Goal: Task Accomplishment & Management: Manage account settings

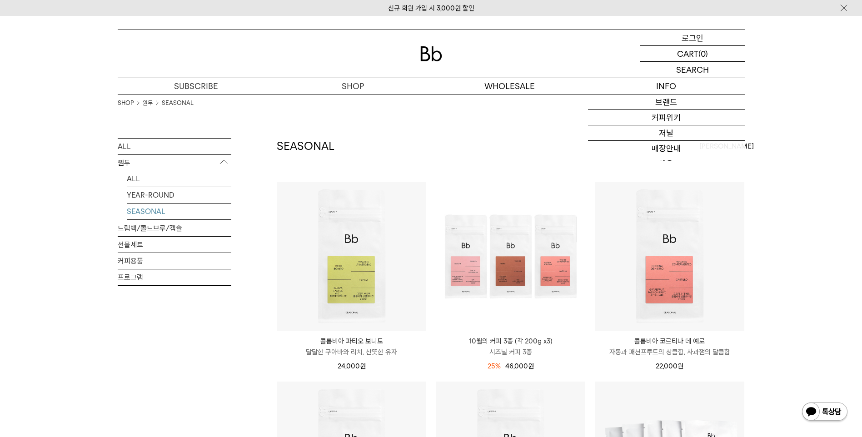
click at [693, 40] on p "로그인" at bounding box center [693, 37] width 22 height 15
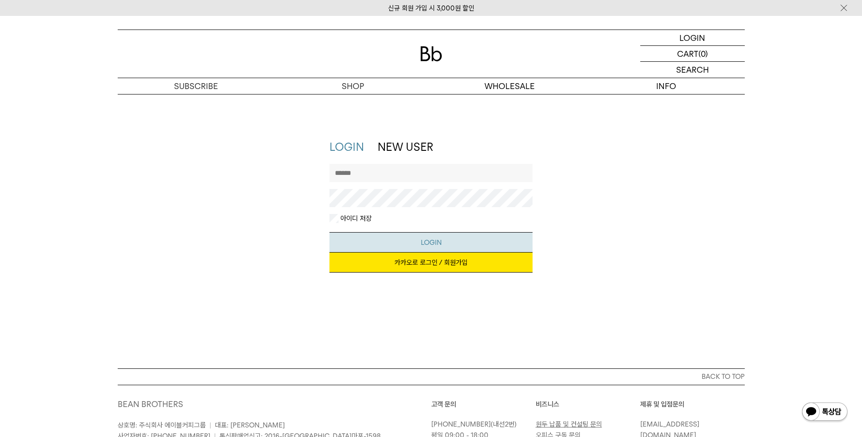
click at [436, 242] on button "LOGIN" at bounding box center [431, 242] width 203 height 20
click at [430, 267] on link "카카오로 로그인 / 회원가입" at bounding box center [431, 263] width 203 height 20
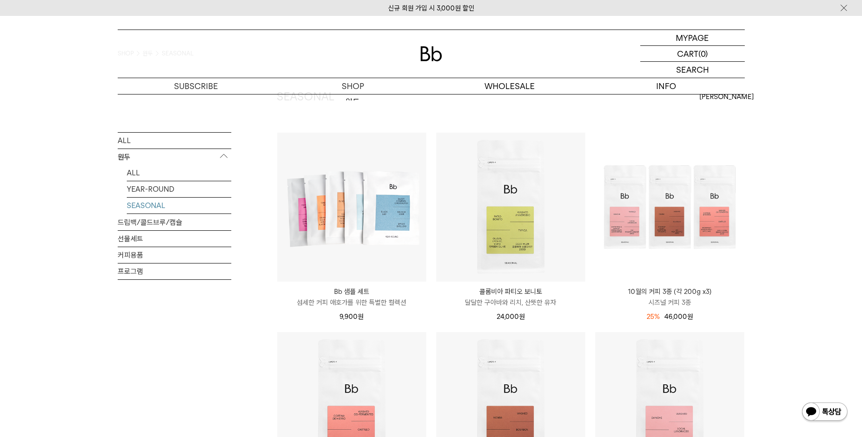
scroll to position [136, 0]
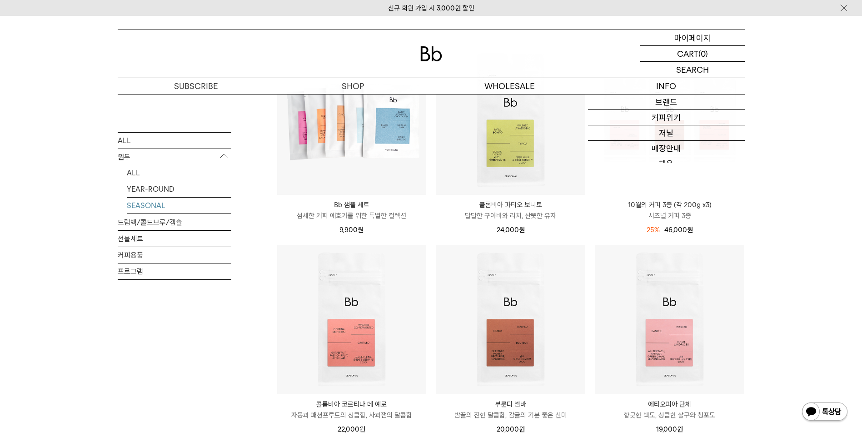
click at [698, 43] on p "마이페이지" at bounding box center [693, 37] width 36 height 15
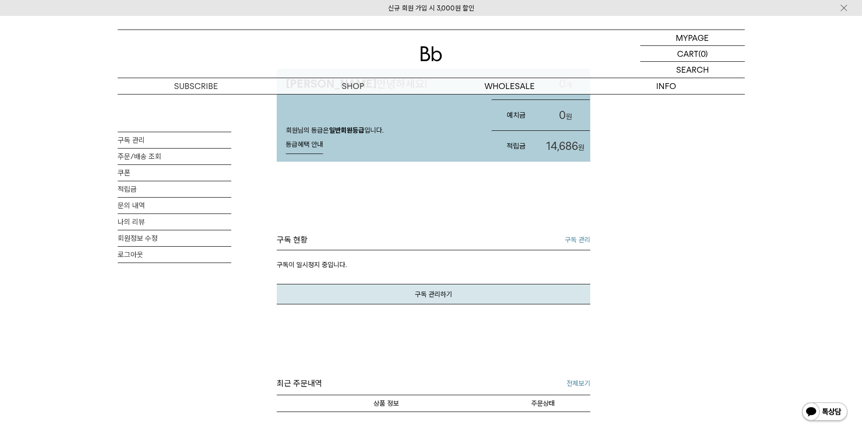
scroll to position [45, 0]
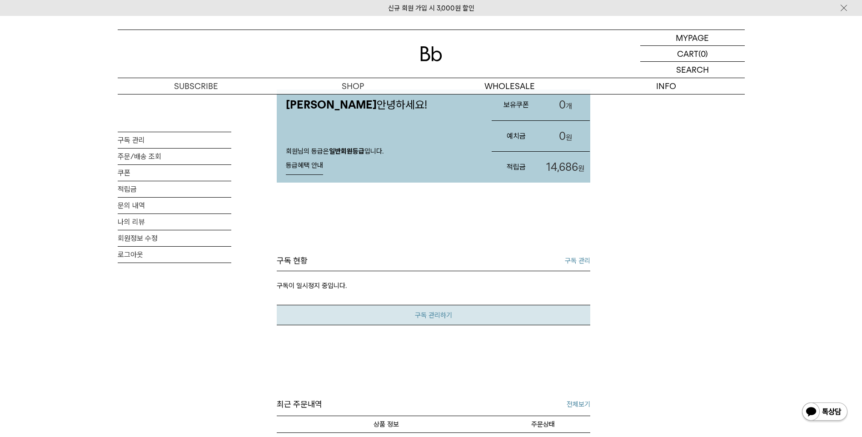
click at [430, 325] on link "구독 관리하기" at bounding box center [434, 315] width 314 height 20
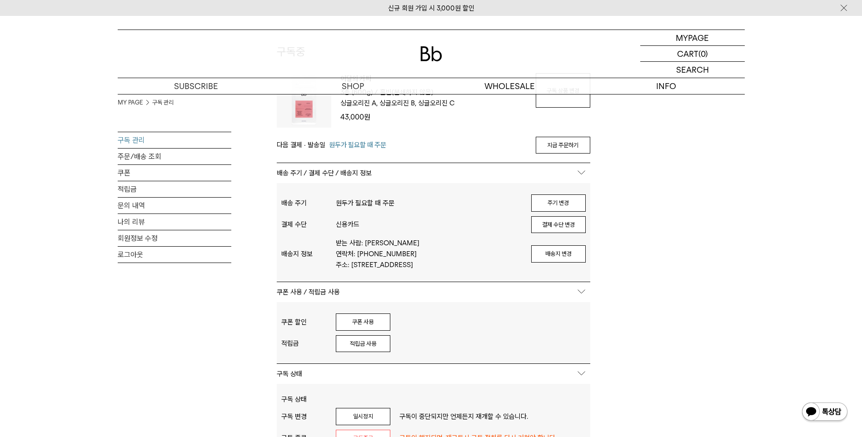
scroll to position [45, 0]
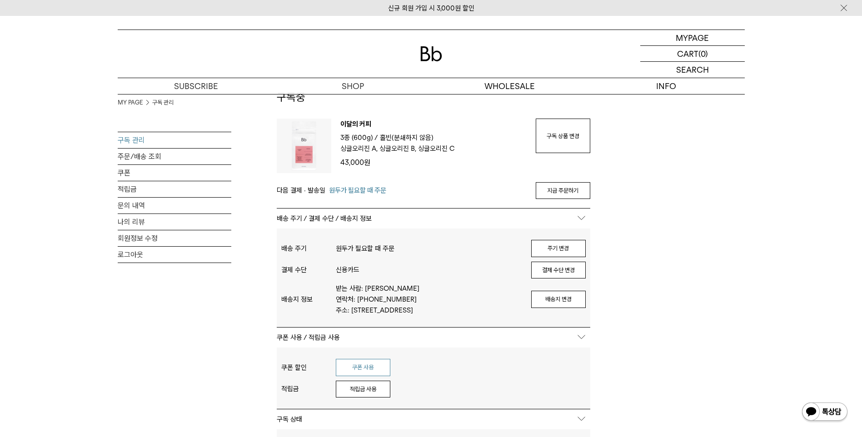
click at [363, 376] on button "쿠폰 사용" at bounding box center [363, 367] width 55 height 17
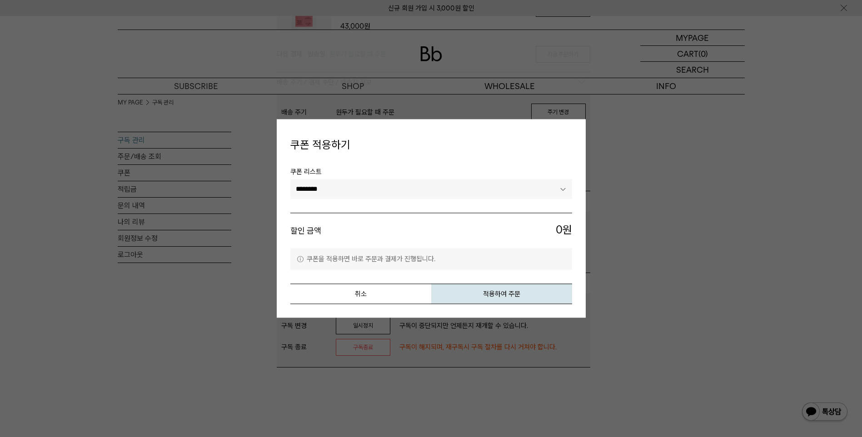
click at [435, 195] on select "********" at bounding box center [431, 189] width 282 height 20
click at [360, 297] on button "취소" at bounding box center [360, 294] width 141 height 20
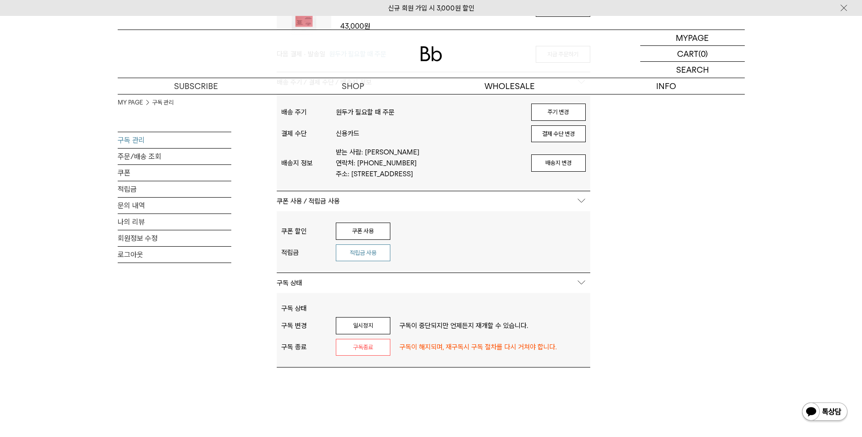
click at [369, 262] on button "적립금 사용" at bounding box center [363, 253] width 55 height 17
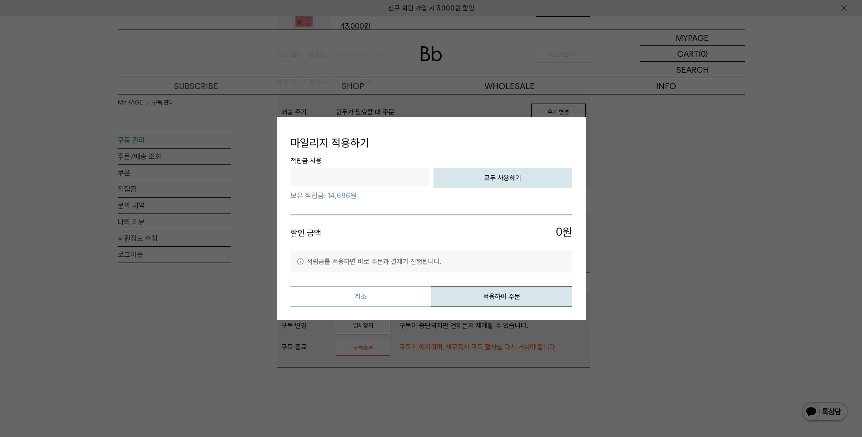
click at [360, 294] on button "취소" at bounding box center [360, 296] width 141 height 20
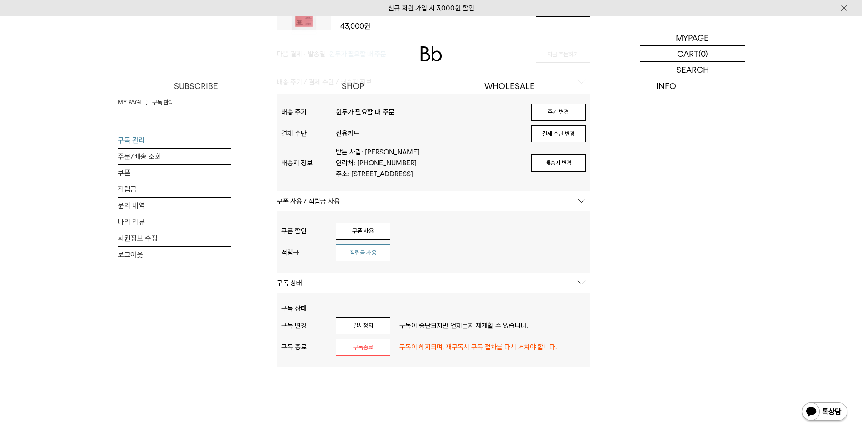
click at [365, 262] on button "적립금 사용" at bounding box center [363, 253] width 55 height 17
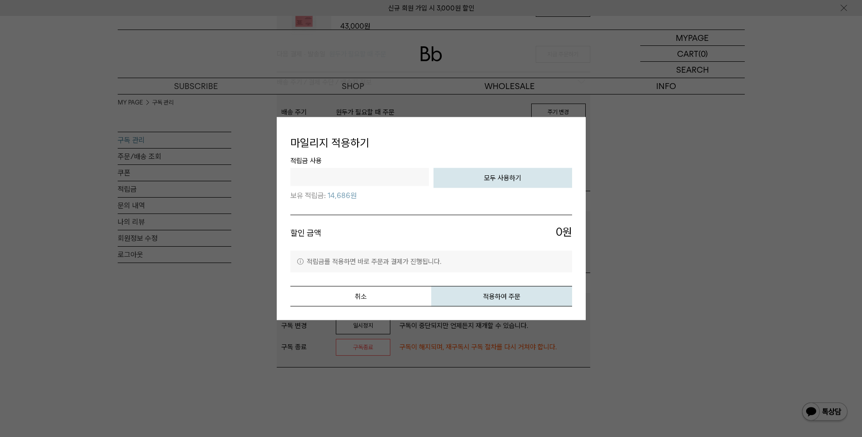
click at [561, 229] on span "0" at bounding box center [559, 232] width 7 height 15
click at [461, 214] on li "적립금 사용 전액 사용하기 모두 사용하기 보유 적립금: 14,686원" at bounding box center [431, 185] width 282 height 60
click at [542, 230] on span "0 원" at bounding box center [501, 233] width 141 height 17
click at [567, 234] on span "0 원" at bounding box center [501, 233] width 141 height 17
drag, startPoint x: 553, startPoint y: 231, endPoint x: 559, endPoint y: 226, distance: 7.7
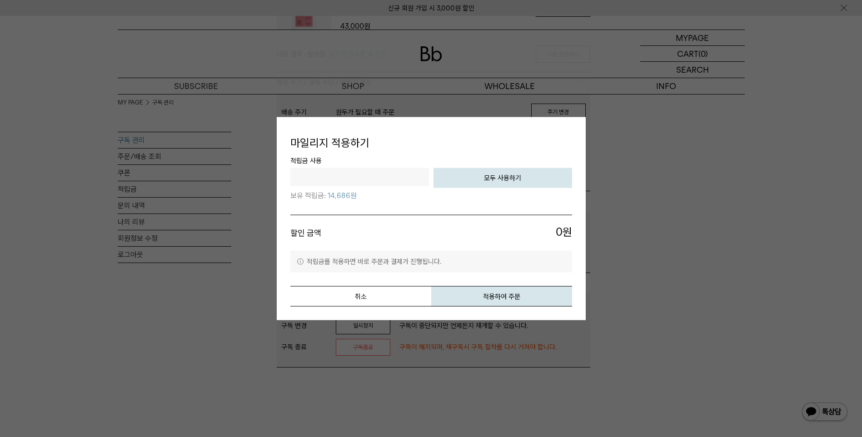
click at [555, 229] on span "0 원" at bounding box center [501, 233] width 141 height 17
click at [559, 226] on span "0" at bounding box center [559, 232] width 7 height 15
click at [538, 240] on span "0 원" at bounding box center [501, 233] width 141 height 17
click at [560, 231] on span "0" at bounding box center [559, 232] width 7 height 15
click at [559, 231] on span "0" at bounding box center [559, 232] width 7 height 15
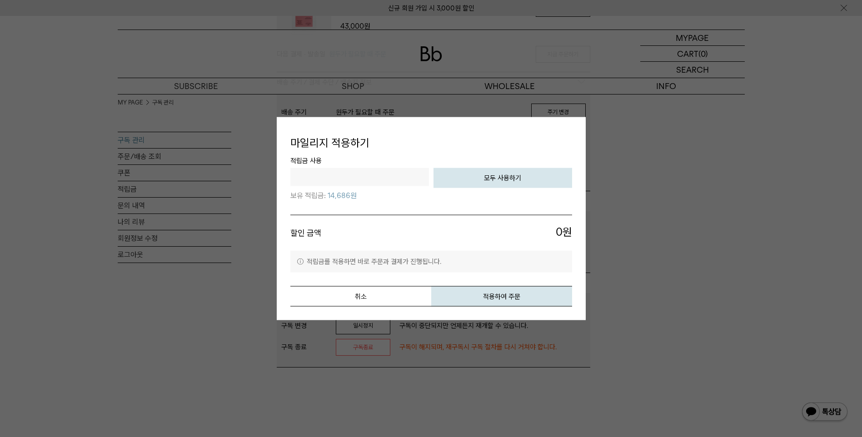
drag, startPoint x: 313, startPoint y: 241, endPoint x: 315, endPoint y: 262, distance: 21.0
click at [313, 244] on li "할인 금액 0 원" at bounding box center [431, 233] width 282 height 36
click at [315, 263] on p "적립금를 적용하면 바로 주문과 결제가 진행됩니다." at bounding box center [431, 261] width 282 height 22
drag, startPoint x: 315, startPoint y: 263, endPoint x: 464, endPoint y: 255, distance: 148.4
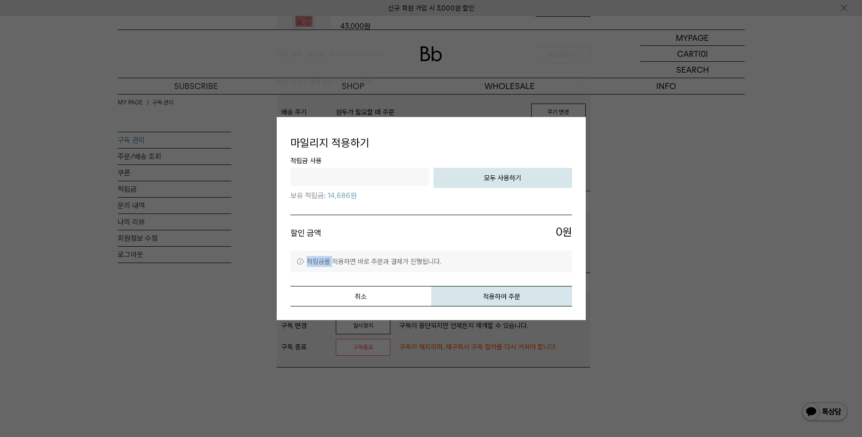
click at [464, 255] on p "적립금를 적용하면 바로 주문과 결제가 진행됩니다." at bounding box center [431, 261] width 282 height 22
click at [522, 263] on p "적립금를 적용하면 바로 주문과 결제가 진행됩니다." at bounding box center [431, 261] width 282 height 22
click at [566, 235] on span "0 원" at bounding box center [501, 233] width 141 height 17
click at [405, 202] on li "적립금 사용 전액 사용하기 모두 사용하기 보유 적립금: 14,686원" at bounding box center [431, 185] width 282 height 60
click at [444, 198] on p "보유 적립금: 14,686원" at bounding box center [431, 195] width 282 height 14
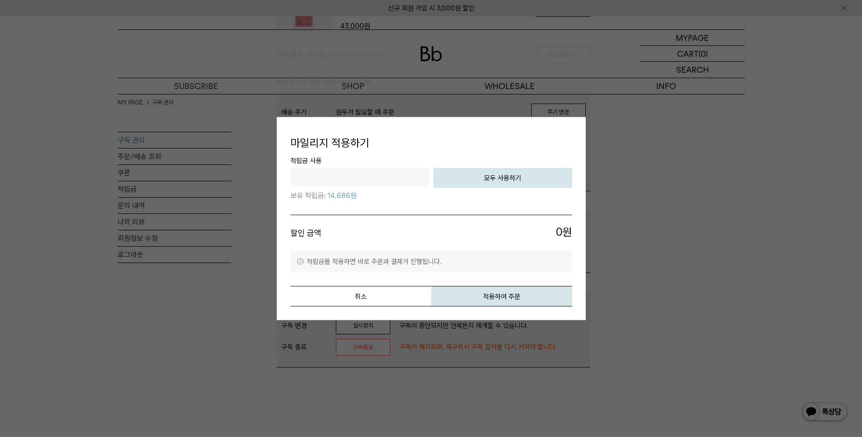
drag, startPoint x: 353, startPoint y: 170, endPoint x: 353, endPoint y: 175, distance: 5.9
click at [353, 170] on input "text" at bounding box center [359, 177] width 139 height 18
click at [354, 179] on input "text" at bounding box center [359, 177] width 139 height 18
type input "*****"
click at [581, 192] on div "마일리지 적용하기 적립금 사용 ***** 전액 사용하기 모두 사용하기 보유 적립금: 14,686원 할인 금액 0 원 취소" at bounding box center [431, 218] width 309 height 203
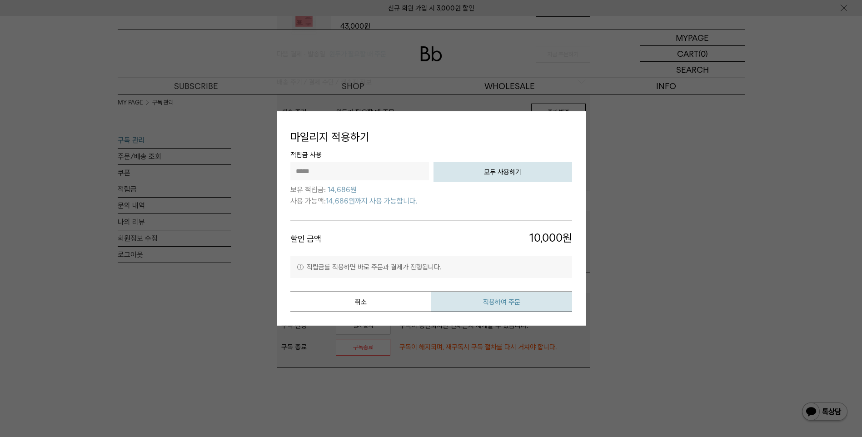
click at [505, 301] on button "적용하여 주문" at bounding box center [501, 302] width 141 height 20
click at [370, 305] on button "취소" at bounding box center [360, 302] width 141 height 20
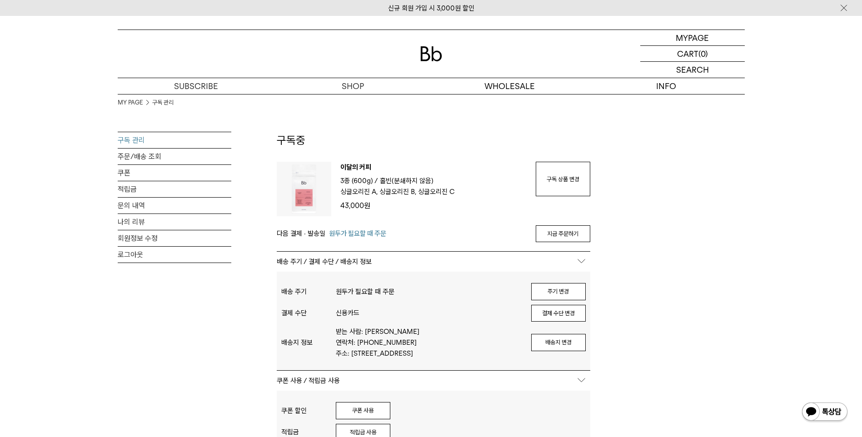
scroll to position [0, 0]
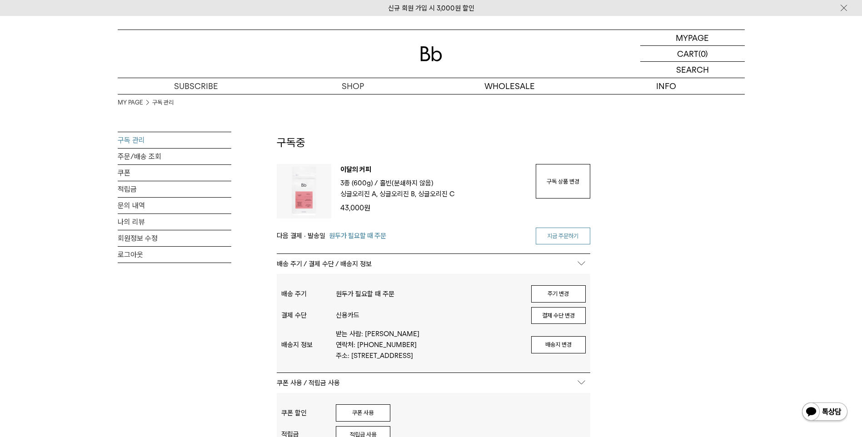
click at [561, 240] on link "지금 주문하기" at bounding box center [563, 236] width 55 height 17
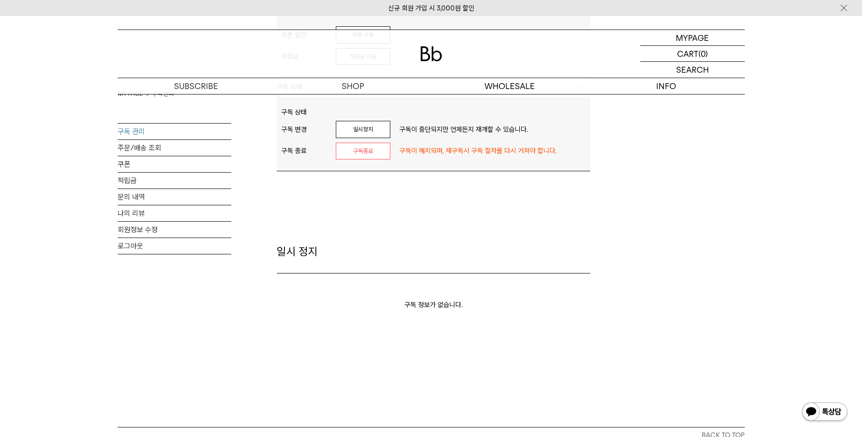
scroll to position [280, 0]
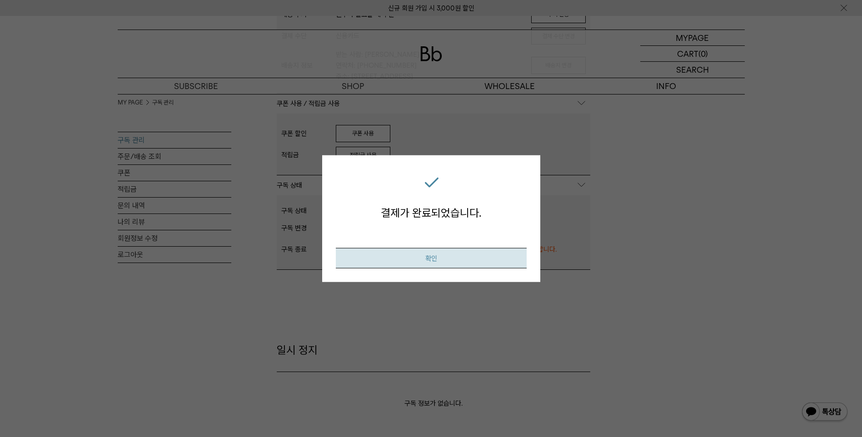
click at [452, 259] on button "확인" at bounding box center [431, 258] width 191 height 20
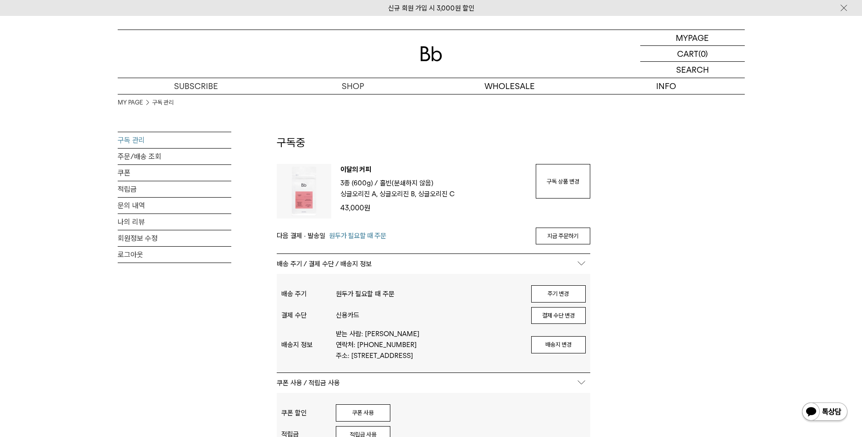
click at [352, 169] on p "이달의 커피" at bounding box center [433, 171] width 186 height 14
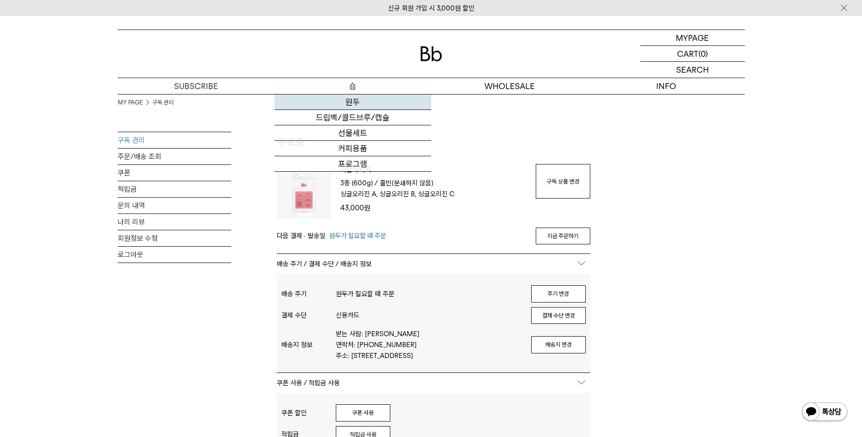
click at [350, 103] on link "원두" at bounding box center [353, 102] width 157 height 15
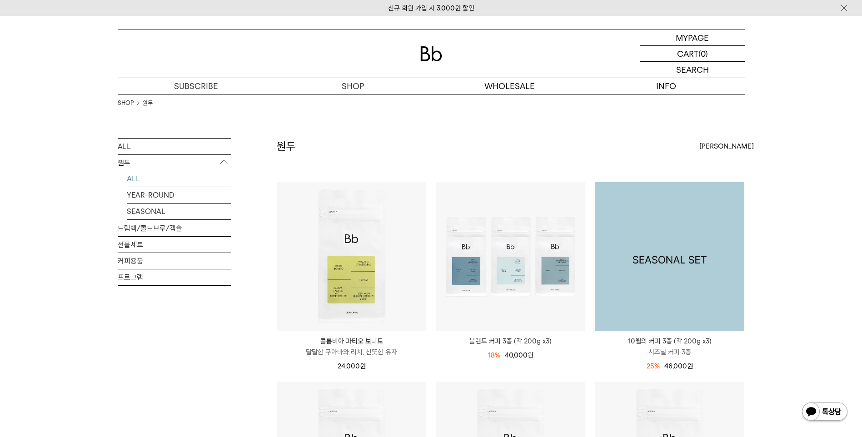
click at [678, 291] on img at bounding box center [670, 256] width 149 height 149
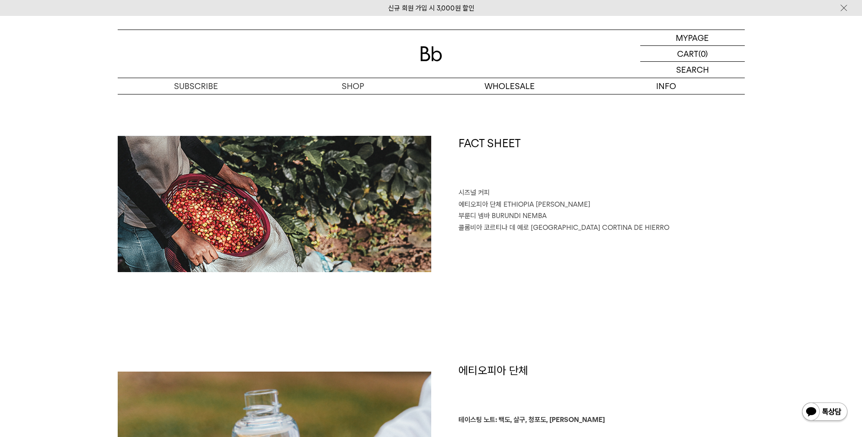
scroll to position [382, 0]
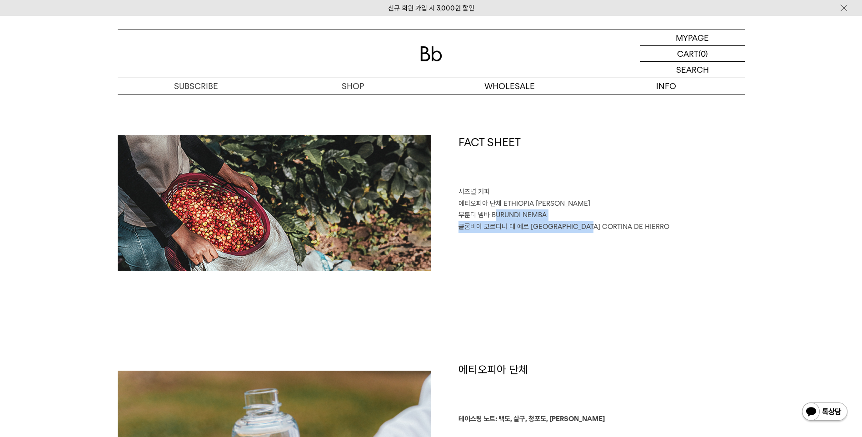
drag, startPoint x: 495, startPoint y: 218, endPoint x: 594, endPoint y: 228, distance: 100.1
click at [594, 228] on div "FACT SHEET 시즈널 커피 에티오피아 단체 ETHIOPIA DANCHE [GEOGRAPHIC_DATA] 넴바 [GEOGRAPHIC_DAT…" at bounding box center [588, 203] width 314 height 136
click at [594, 228] on span "[GEOGRAPHIC_DATA] CORTINA DE HIERRO" at bounding box center [600, 227] width 139 height 8
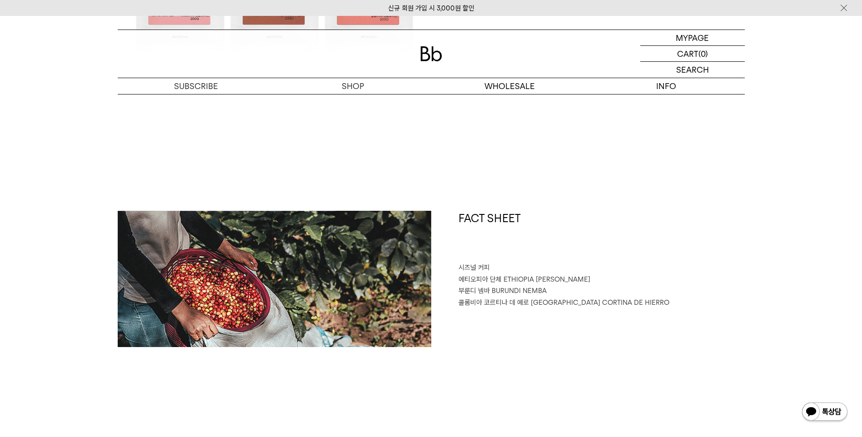
scroll to position [291, 0]
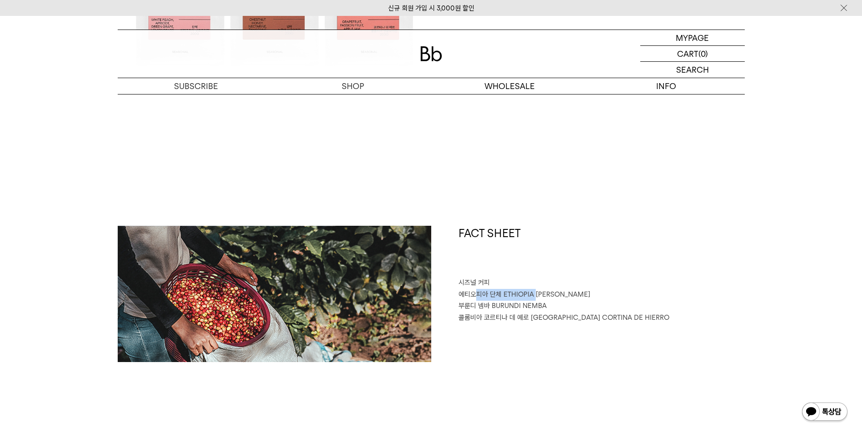
drag, startPoint x: 475, startPoint y: 294, endPoint x: 536, endPoint y: 295, distance: 61.9
click at [536, 295] on p "에티오피아 단체 ETHIOPIA DANCHE" at bounding box center [602, 295] width 286 height 12
click at [536, 295] on span "ETHIOPIA [PERSON_NAME]" at bounding box center [547, 294] width 87 height 8
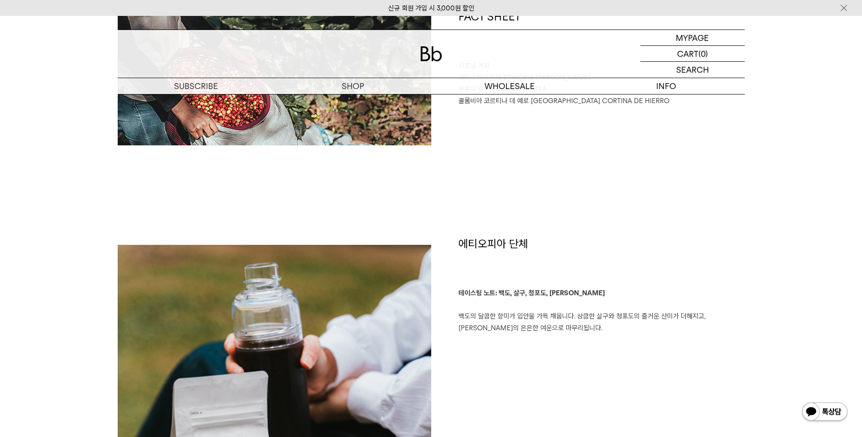
scroll to position [564, 0]
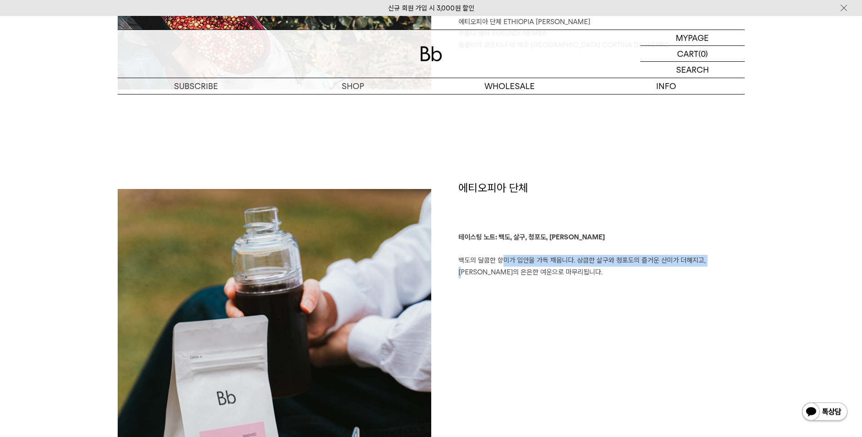
drag, startPoint x: 498, startPoint y: 257, endPoint x: 704, endPoint y: 260, distance: 205.5
click at [704, 260] on p "테이스팅 노트: 백도, 살구, 청포도, [PERSON_NAME] 백도의 달콤한 향미가 입안을 가득 채웁니다. 상큼한 살구와 청포도의 즐거운 산…" at bounding box center [602, 255] width 286 height 46
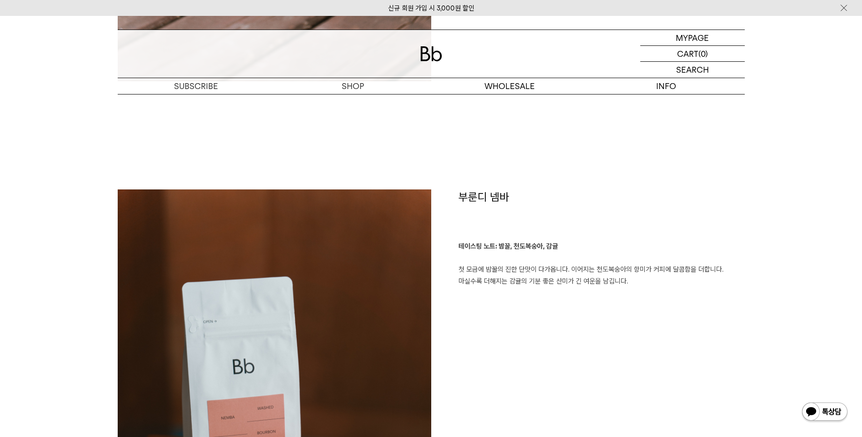
scroll to position [1155, 0]
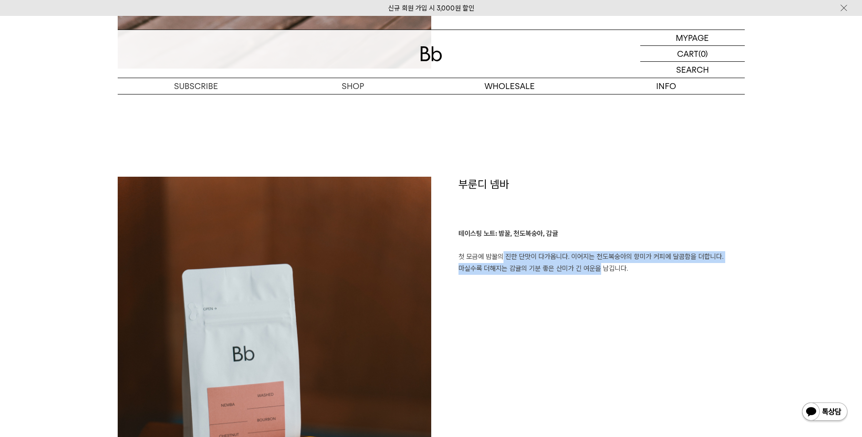
drag, startPoint x: 498, startPoint y: 256, endPoint x: 593, endPoint y: 266, distance: 95.1
click at [593, 266] on p "테이스팅 노트: 밤꿀, 천도복숭아, 감귤 첫 모금에 밤꿀의 진한 단맛이 다가옵니다. 이어지는 천도복숭아의 향미가 커피에 달콤함을 더합니다. 마…" at bounding box center [602, 251] width 286 height 46
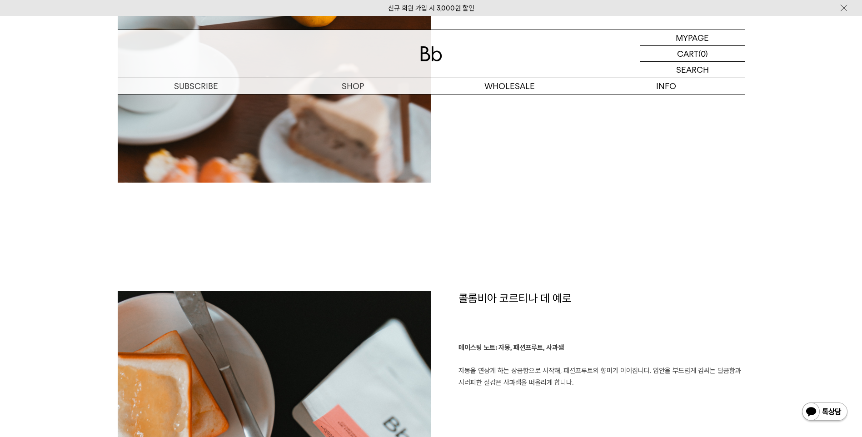
scroll to position [1746, 0]
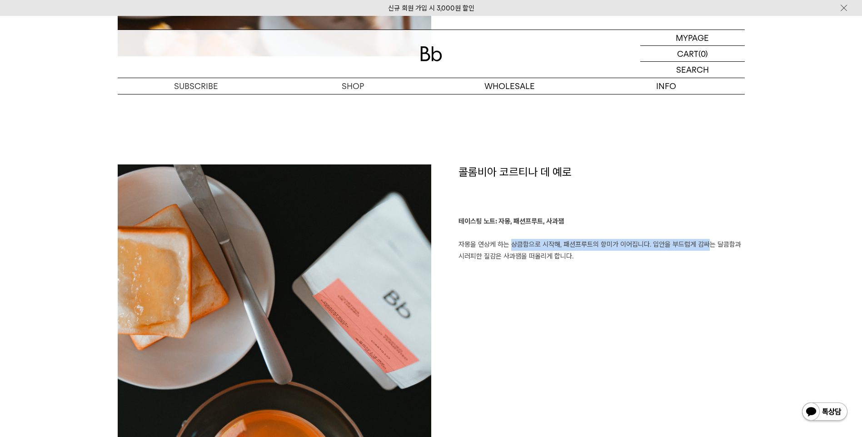
drag, startPoint x: 509, startPoint y: 248, endPoint x: 701, endPoint y: 243, distance: 192.4
click at [701, 243] on p "테이스팅 노트: 자몽, 패션프루트, 사과잼 자몽을 연상케 하는 상큼함으로 시작해, 패션프루트의 향미가 이어집니다. 입안을 부드럽게 감싸는 달콤…" at bounding box center [602, 239] width 286 height 46
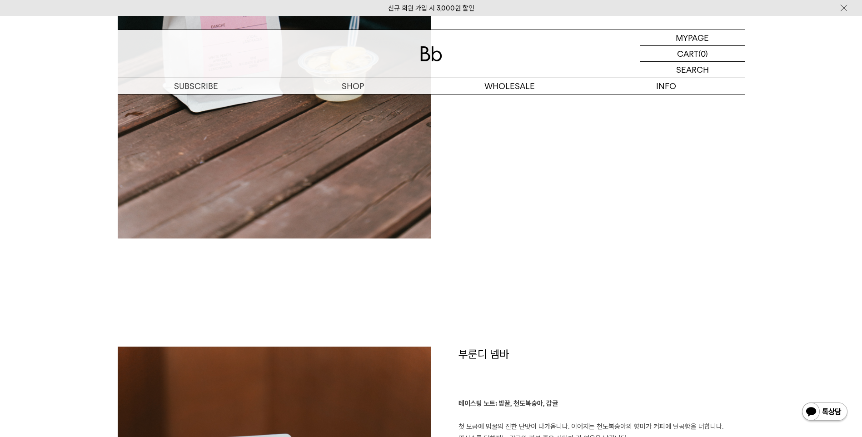
scroll to position [836, 0]
